Goal: Transaction & Acquisition: Purchase product/service

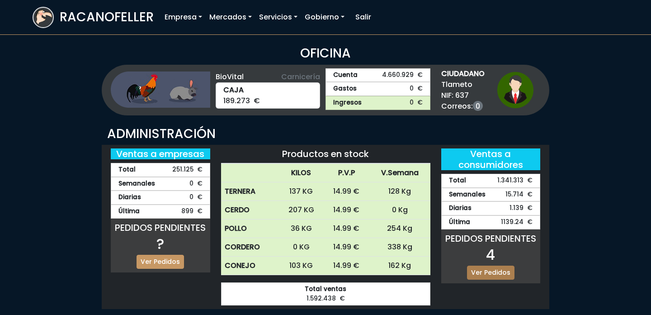
click at [501, 269] on link "Ver Pedidos" at bounding box center [490, 273] width 47 height 14
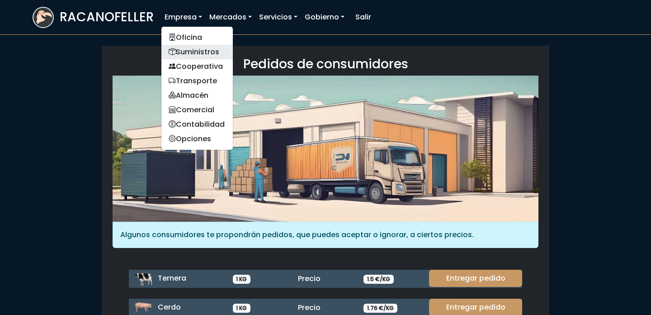
click at [187, 48] on link "Suministros" at bounding box center [196, 52] width 71 height 14
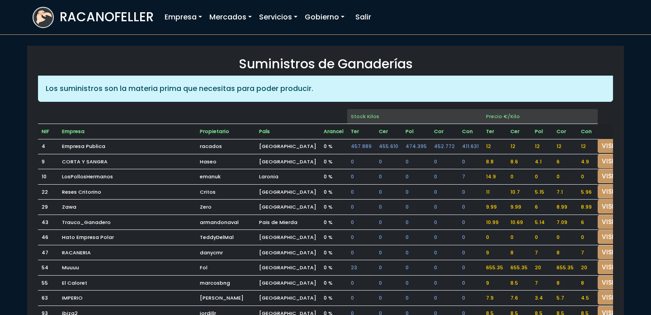
click at [598, 137] on td at bounding box center [614, 131] width 33 height 15
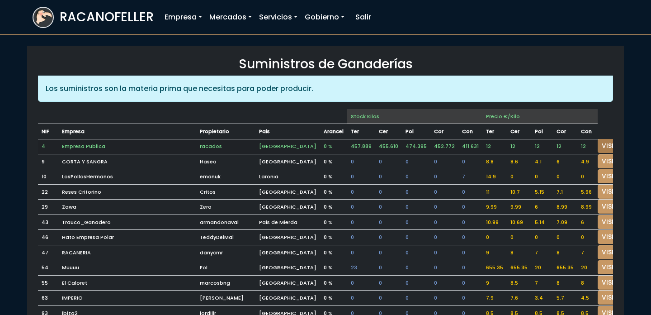
click at [598, 143] on link "VISITAR" at bounding box center [614, 146] width 33 height 14
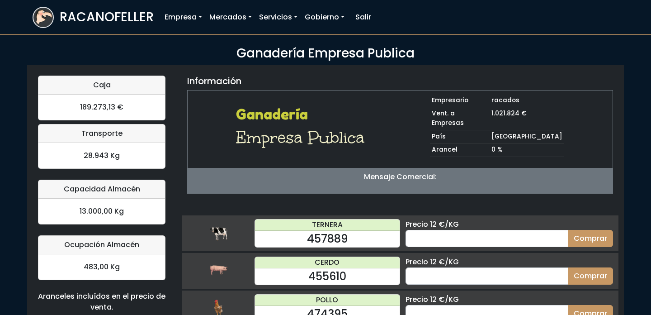
scroll to position [88, 0]
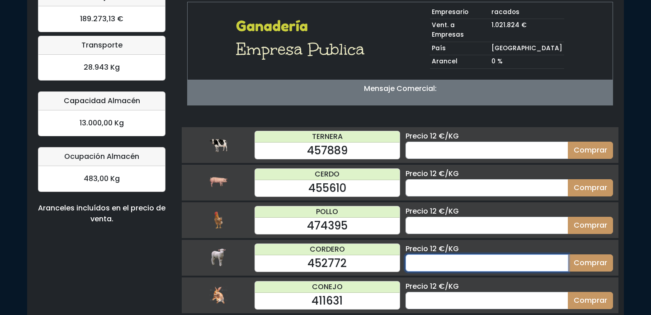
click at [452, 254] on input "number" at bounding box center [487, 262] width 163 height 17
type input "50"
click at [568, 254] on button "Comprar" at bounding box center [590, 262] width 45 height 17
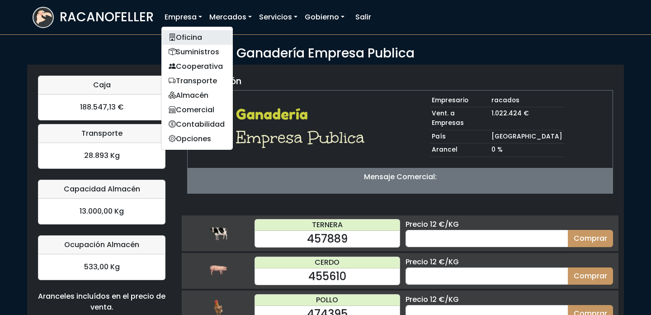
click at [181, 38] on link "Oficina" at bounding box center [196, 37] width 71 height 14
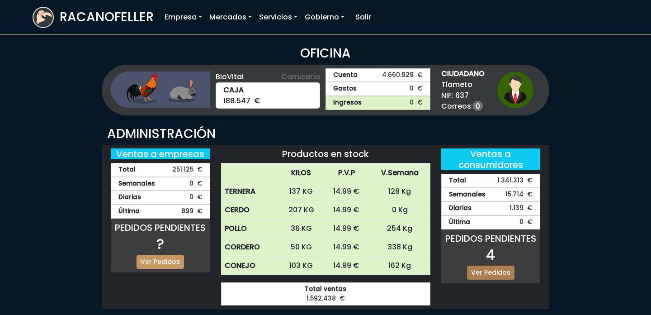
click at [505, 277] on link "Ver Pedidos" at bounding box center [490, 273] width 47 height 14
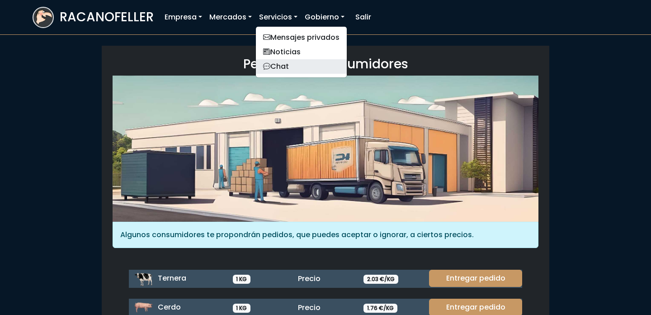
click at [278, 60] on link "Chat" at bounding box center [301, 66] width 91 height 14
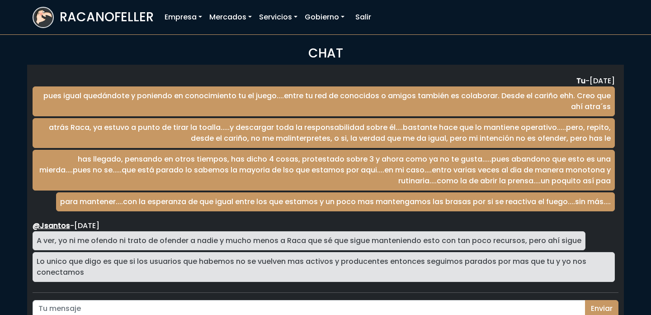
scroll to position [1497, 0]
